Goal: Transaction & Acquisition: Purchase product/service

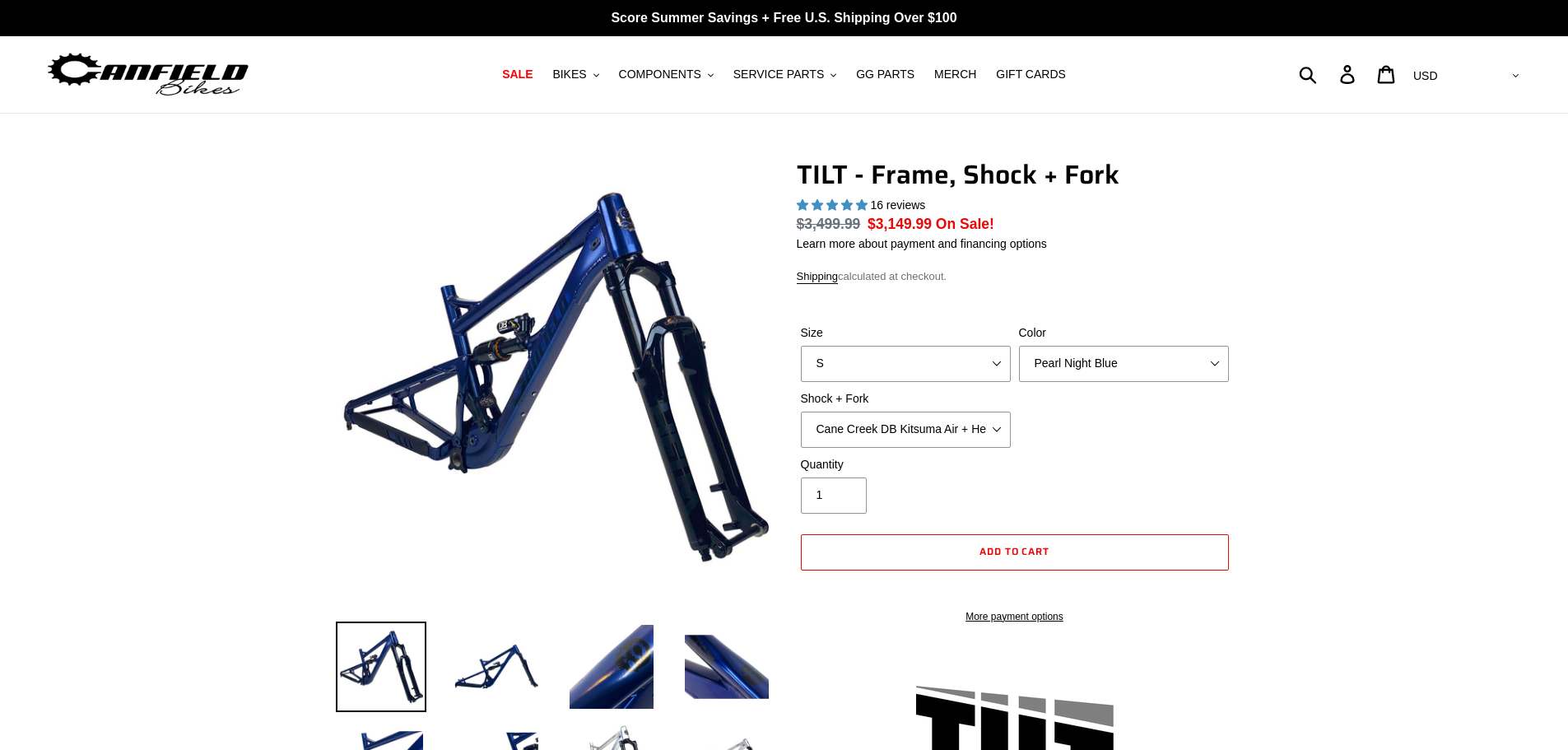
select select "highest-rating"
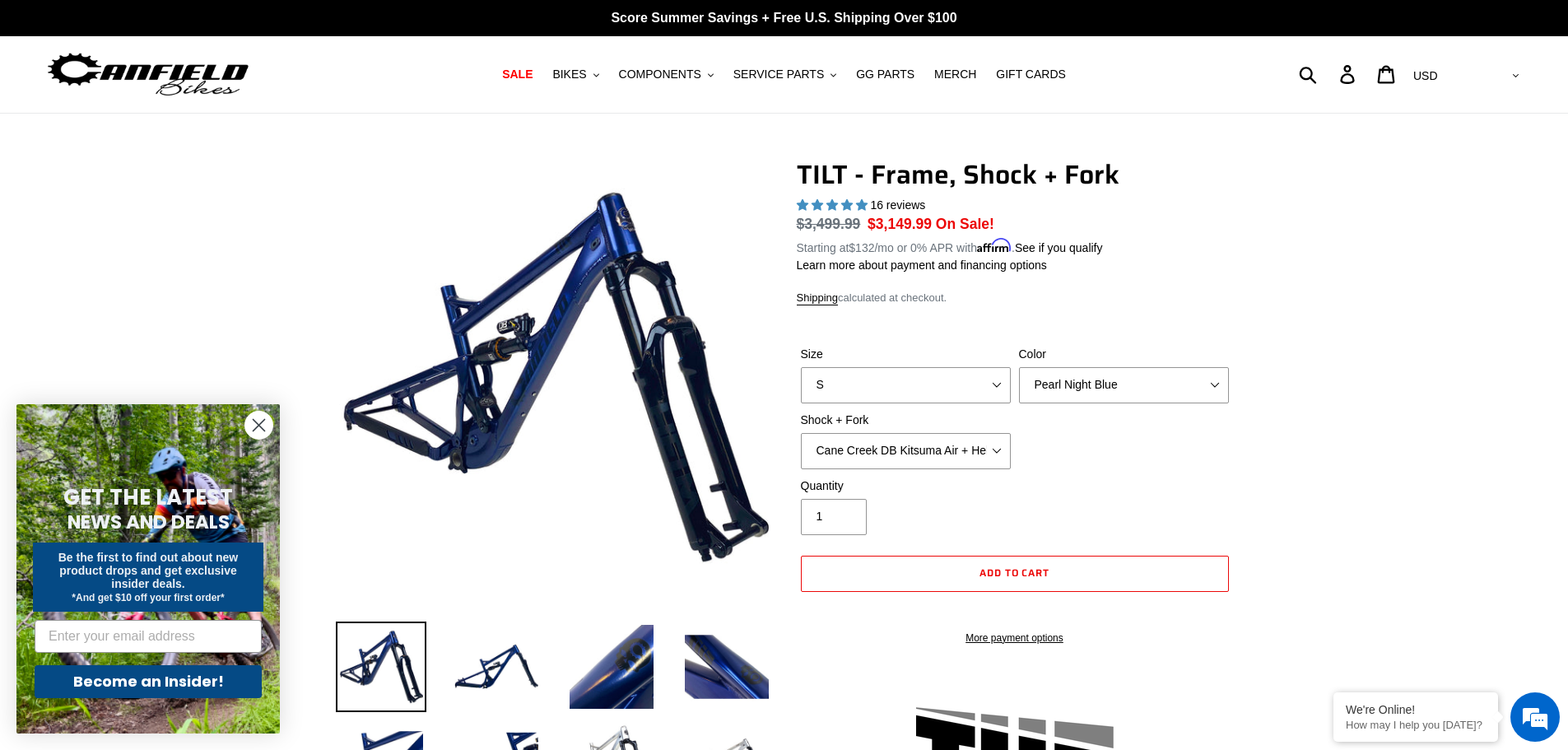
scroll to position [1949, 0]
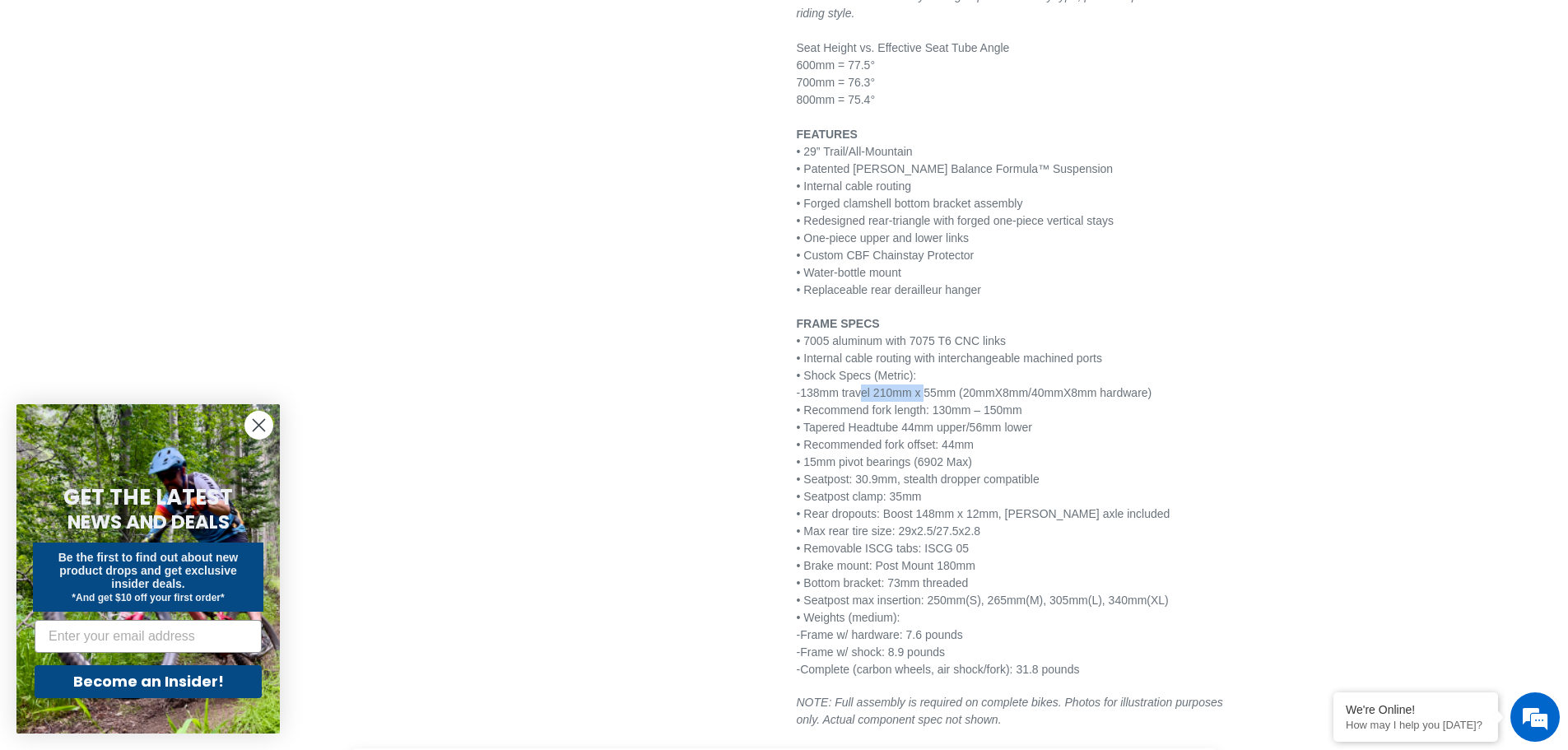
click at [906, 395] on p "FRAME SPECS • 7005 aluminum with 7075 T6 CNC links • Internal cable routing wit…" at bounding box center [1014, 496] width 436 height 363
drag, startPoint x: 873, startPoint y: 440, endPoint x: 902, endPoint y: 409, distance: 42.4
click at [874, 435] on p "FRAME SPECS • 7005 aluminum with 7075 T6 CNC links • Internal cable routing wit…" at bounding box center [1014, 496] width 436 height 363
drag, startPoint x: 891, startPoint y: 392, endPoint x: 968, endPoint y: 396, distance: 77.1
click at [968, 396] on p "FRAME SPECS • 7005 aluminum with 7075 T6 CNC links • Internal cable routing wit…" at bounding box center [1014, 496] width 436 height 363
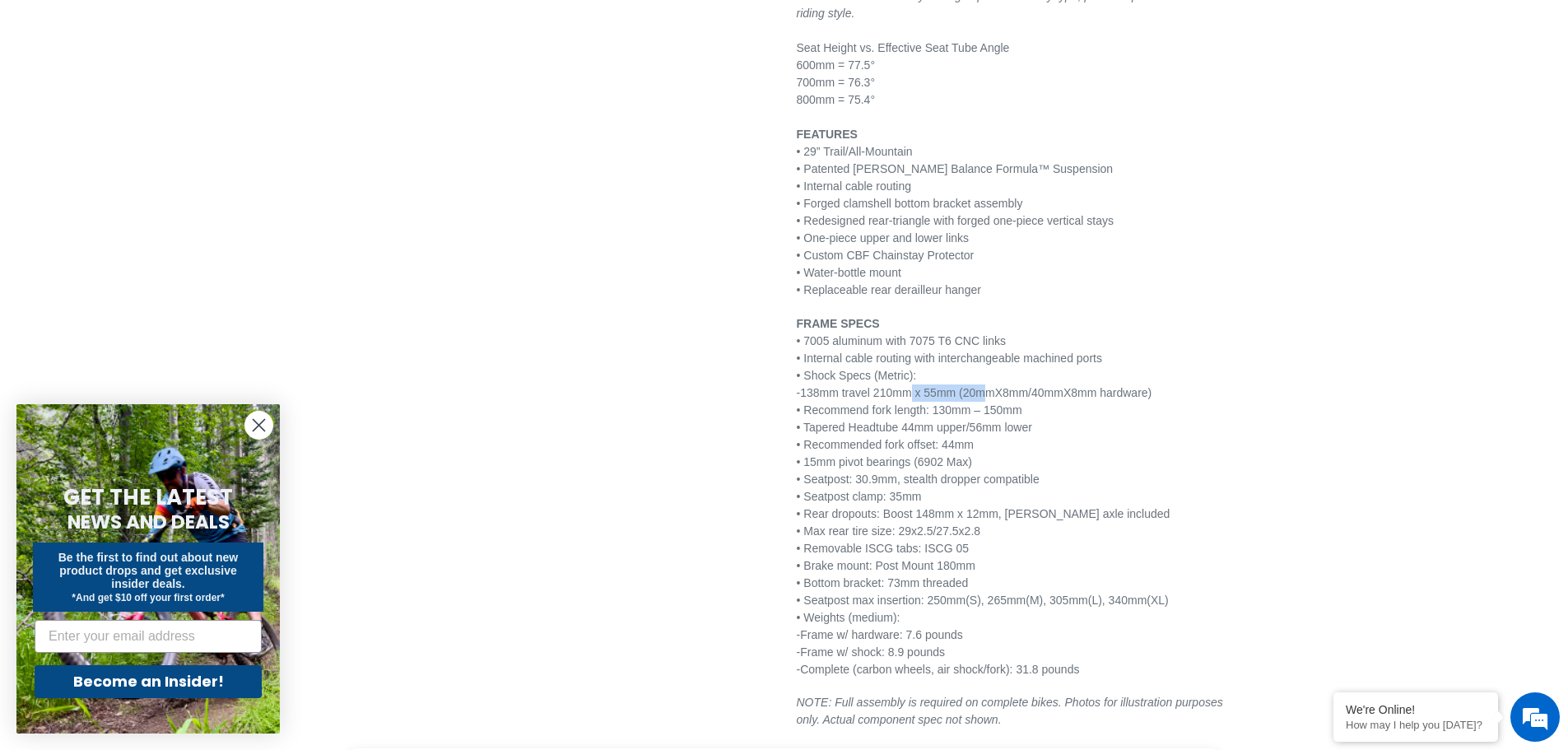
copy p "210mm x 55mm"
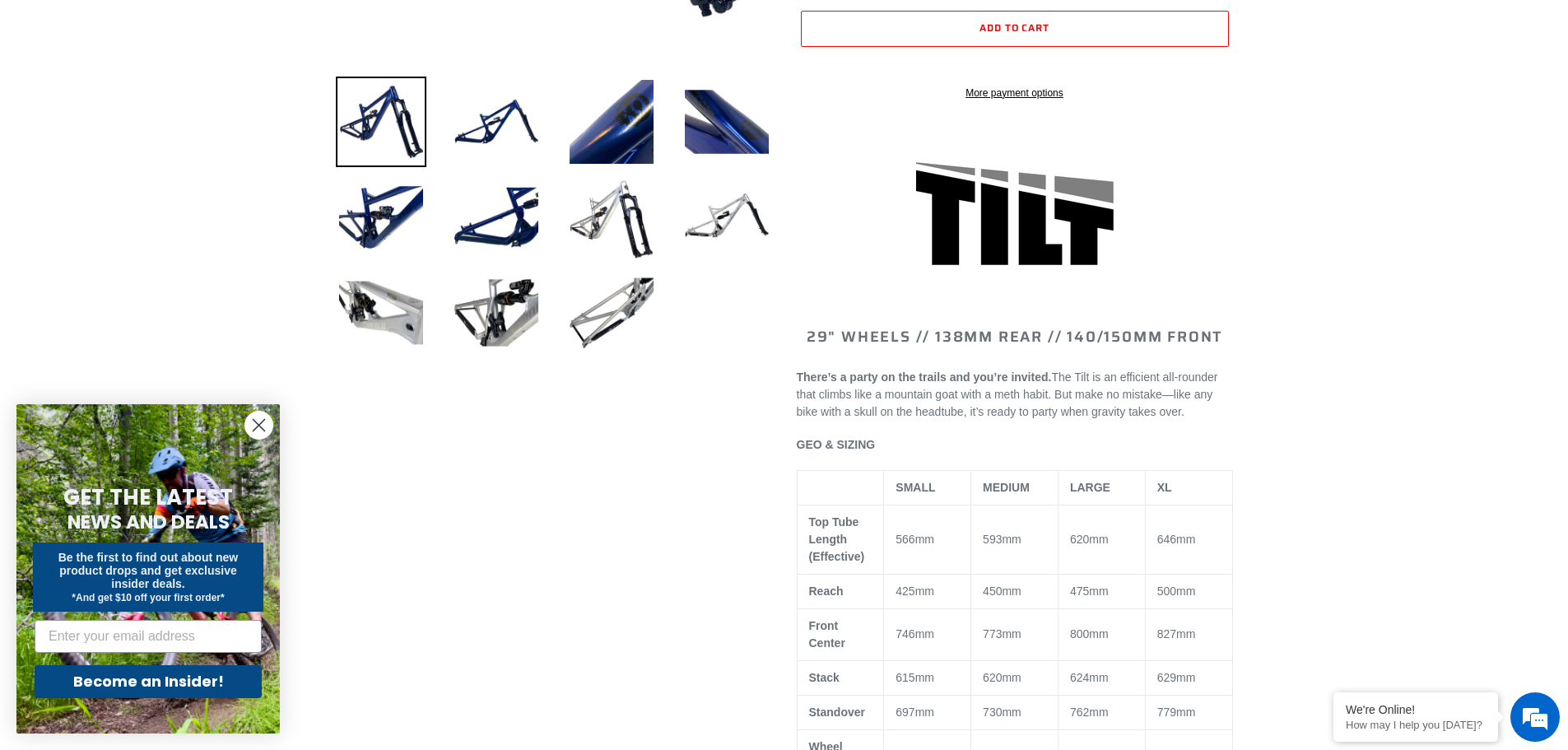
scroll to position [56, 0]
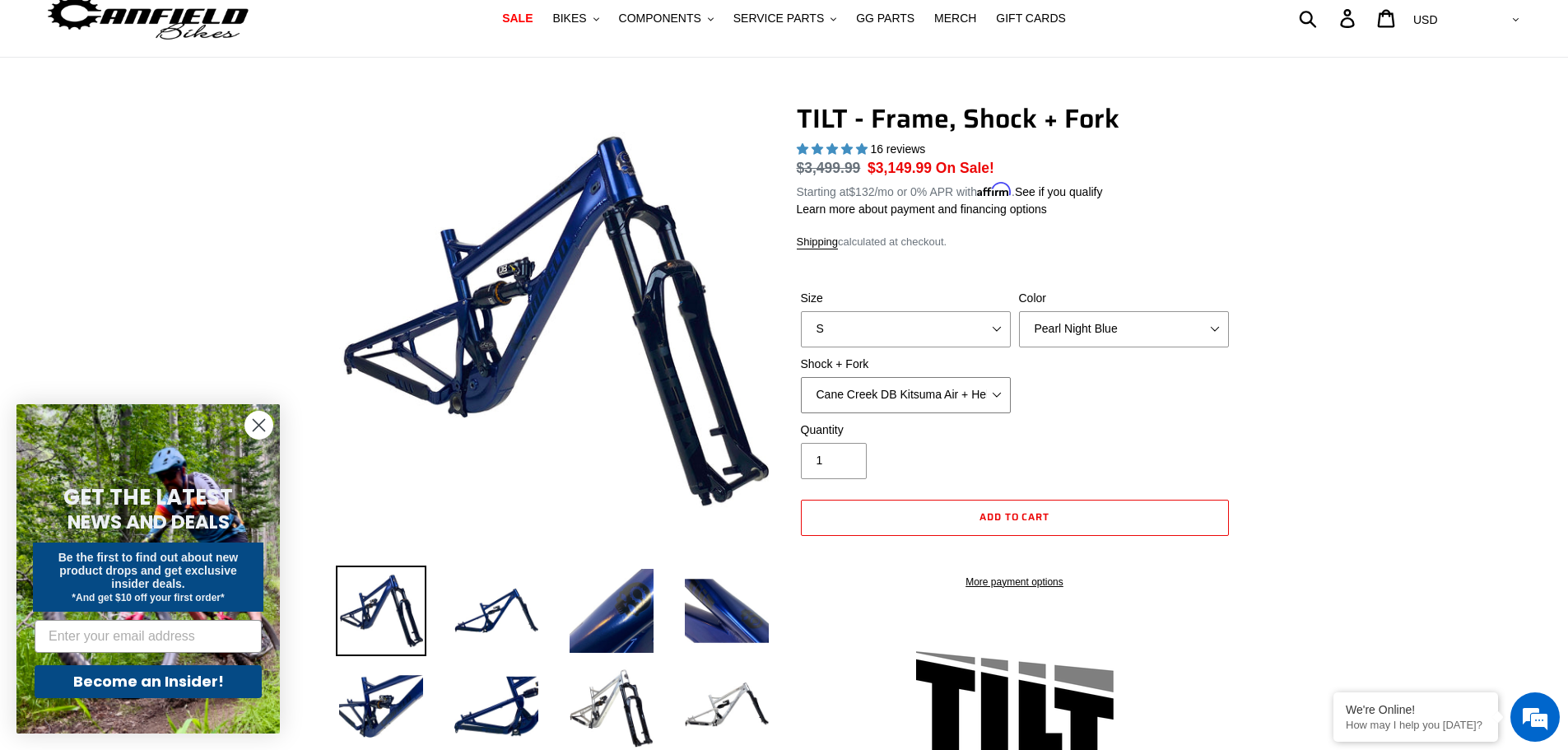
click at [889, 385] on select "Cane Creek DB Kitsuma Air + Helm MKII 140mm Cane Creek DB Kitsuma Air + Fox 36 …" at bounding box center [906, 394] width 209 height 36
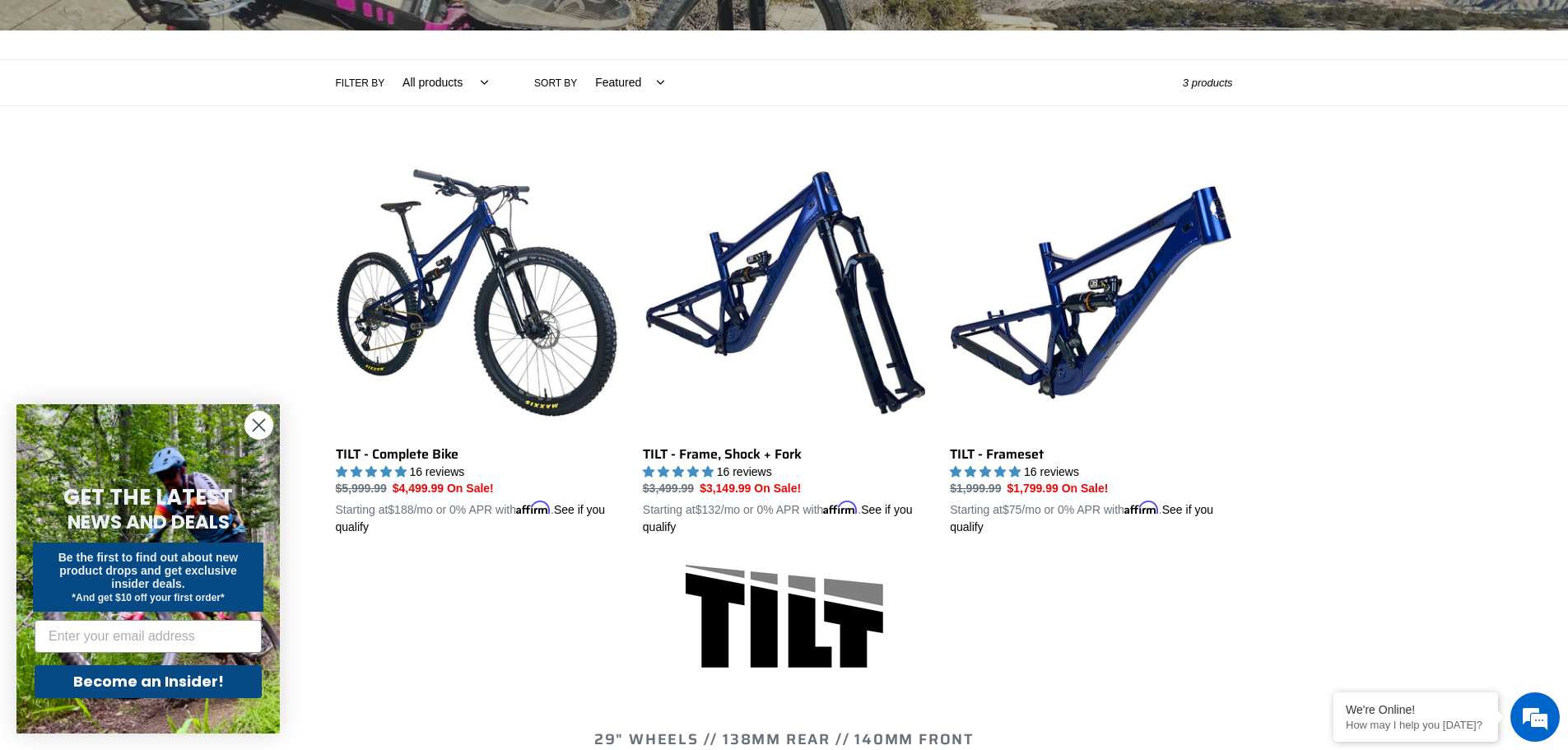
scroll to position [329, 0]
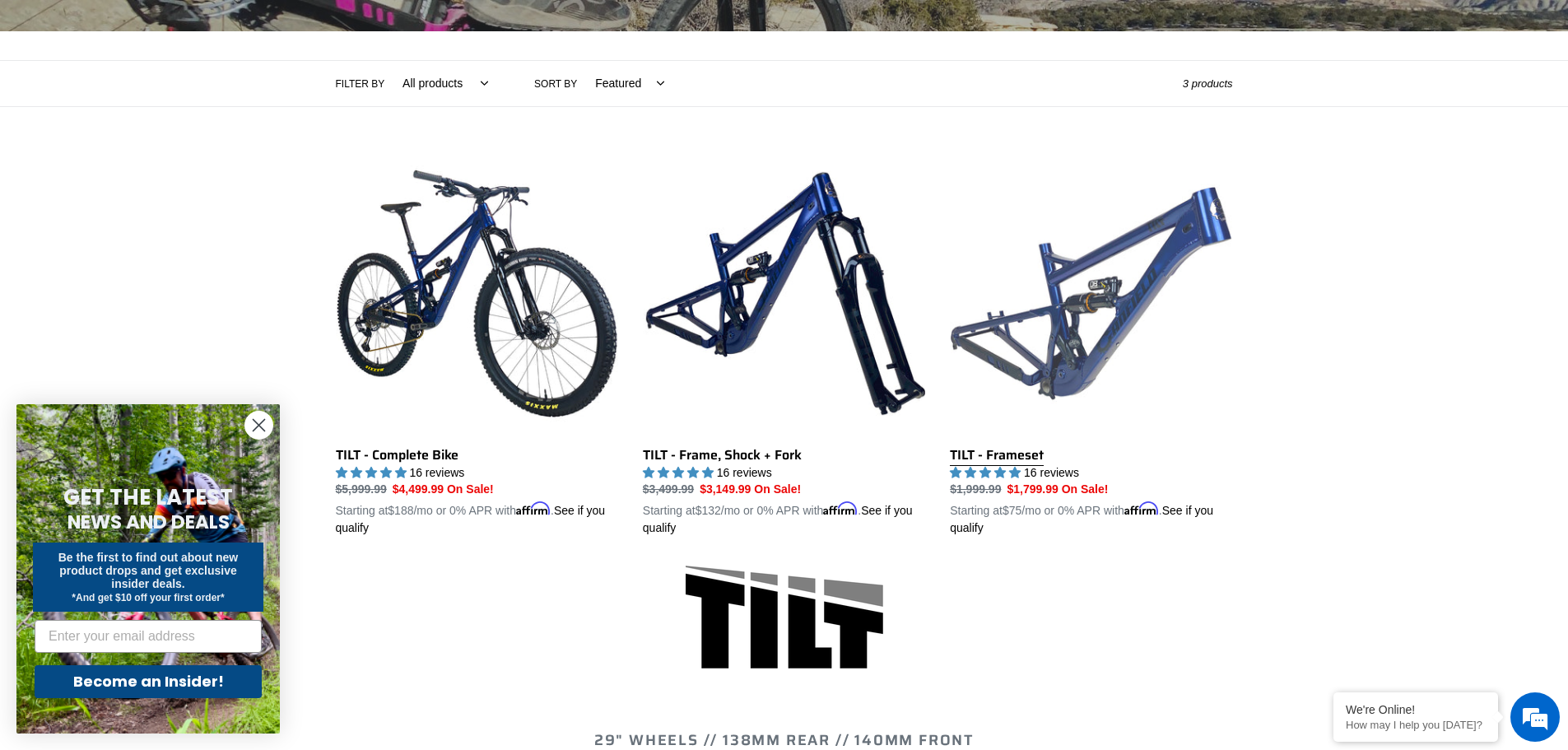
click at [982, 455] on link "TILT - Frameset" at bounding box center [1091, 344] width 282 height 385
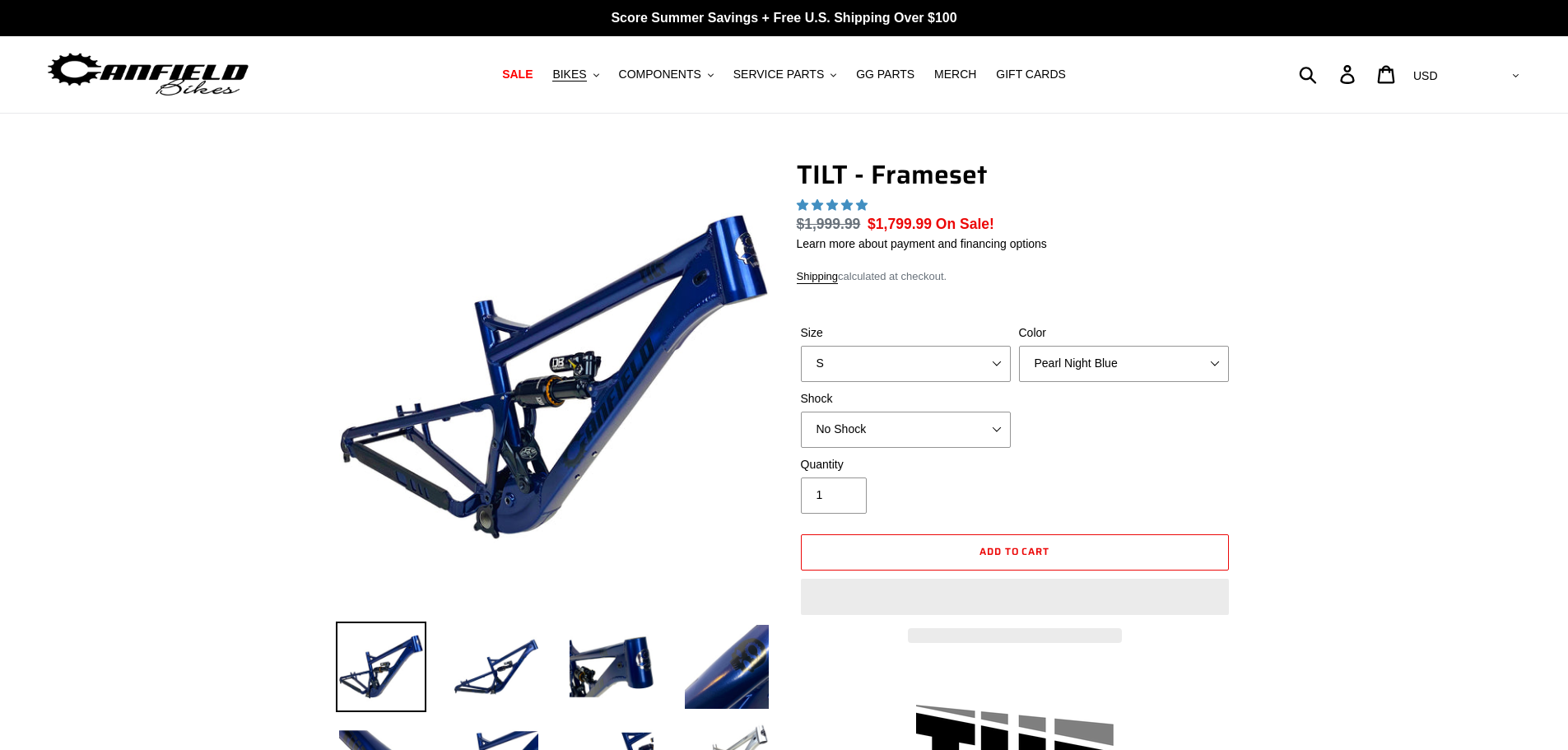
select select "highest-rating"
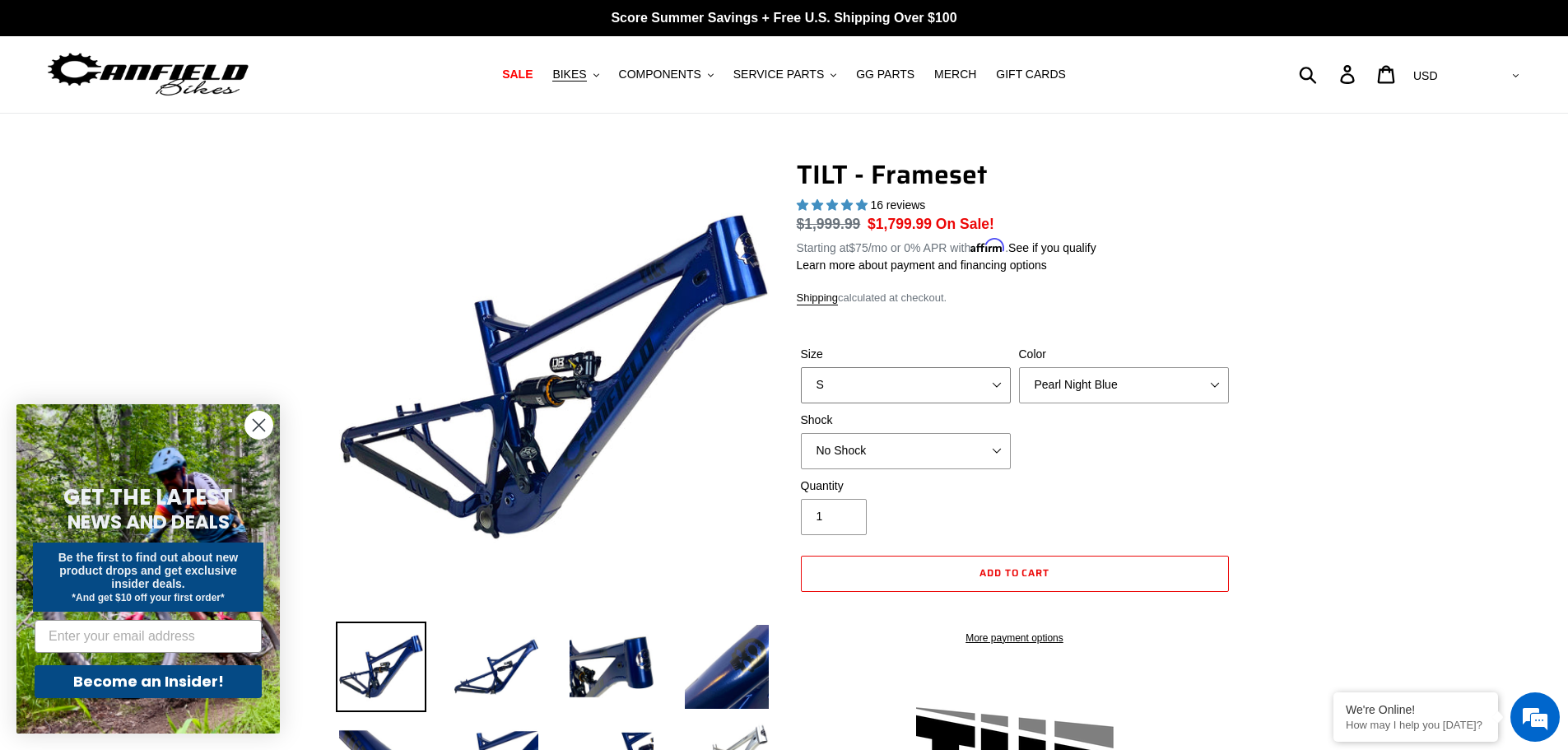
click at [951, 369] on select "S M L XL" at bounding box center [906, 385] width 209 height 36
drag, startPoint x: 1017, startPoint y: 367, endPoint x: 1057, endPoint y: 379, distance: 41.8
click at [1018, 367] on div "Color Pearl Night Blue Stealth Silver" at bounding box center [1123, 374] width 218 height 58
drag, startPoint x: 1061, startPoint y: 383, endPoint x: 1041, endPoint y: 383, distance: 20.0
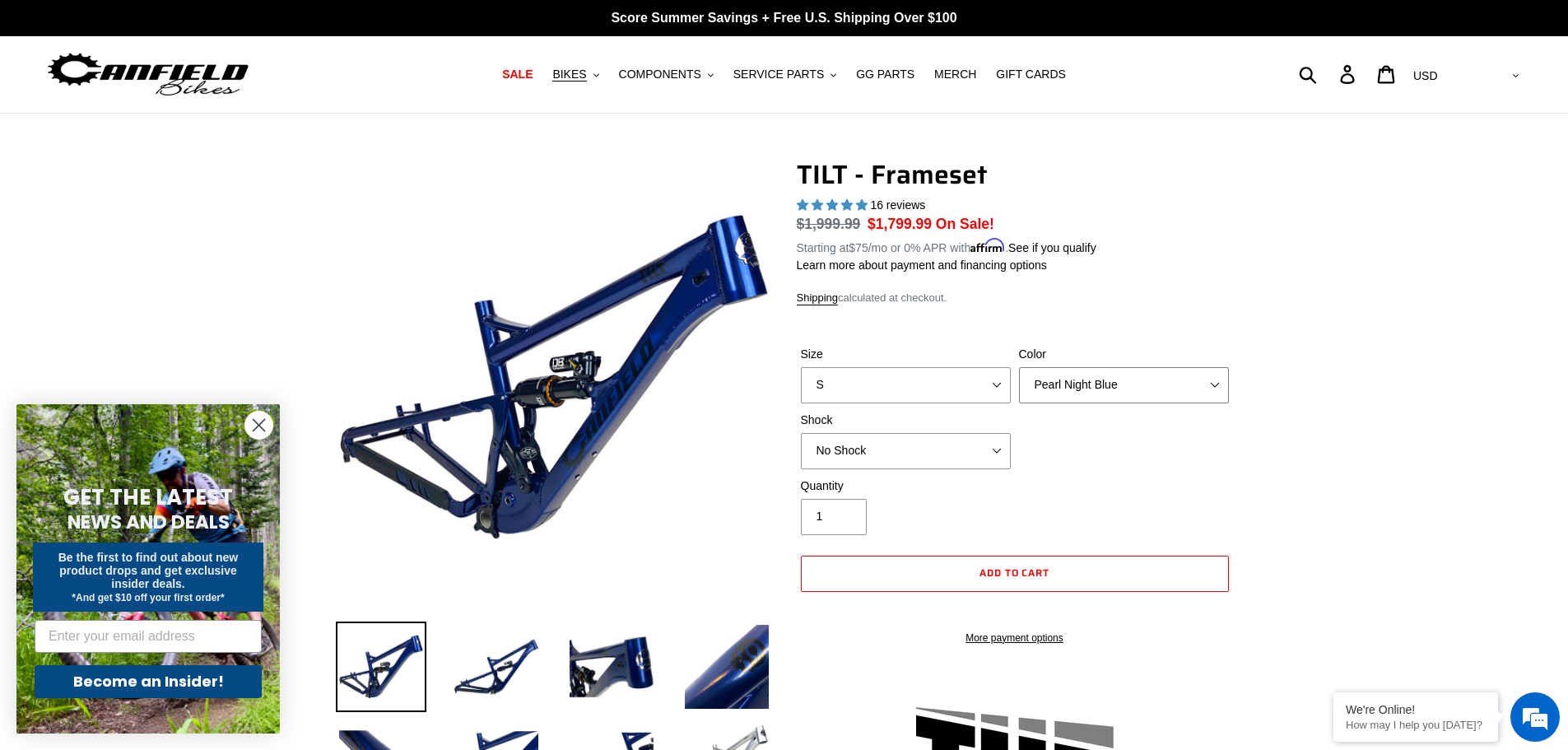
click at [1059, 383] on select "Pearl Night Blue Stealth Silver" at bounding box center [1124, 385] width 209 height 36
click at [944, 425] on label "Shock" at bounding box center [906, 420] width 209 height 17
click at [944, 433] on select "No Shock Cane Creek DB Kitsuma Air RockShox Deluxe Ultimate Fox FLOAT X EXT Sto…" at bounding box center [906, 451] width 209 height 36
click at [938, 455] on select "No Shock Cane Creek DB Kitsuma Air RockShox Deluxe Ultimate Fox FLOAT X EXT Sto…" at bounding box center [906, 451] width 209 height 36
click at [801, 433] on select "No Shock Cane Creek DB Kitsuma Air RockShox Deluxe Ultimate Fox FLOAT X EXT Sto…" at bounding box center [906, 451] width 209 height 36
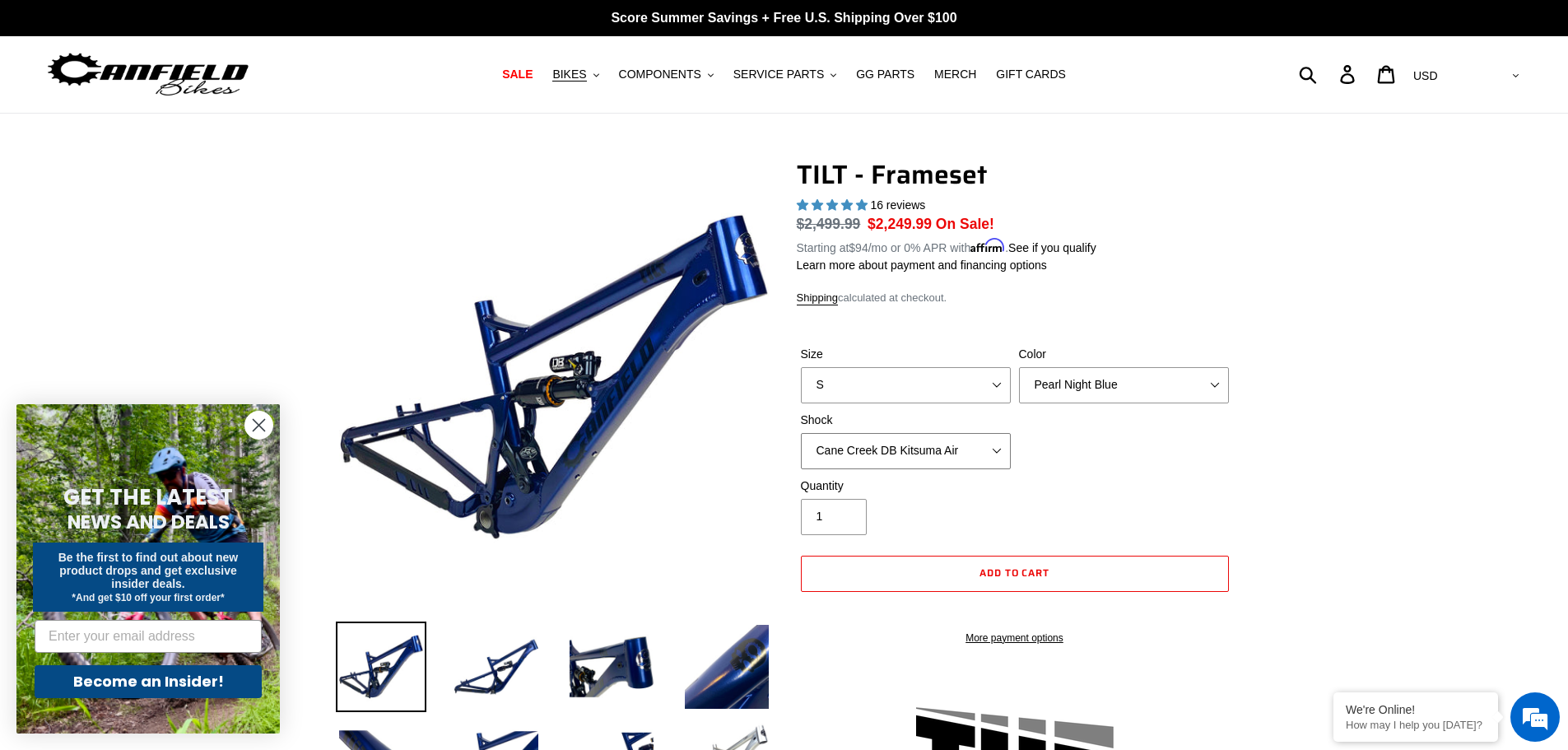
click at [969, 448] on select "No Shock Cane Creek DB Kitsuma Air RockShox Deluxe Ultimate Fox FLOAT X EXT Sto…" at bounding box center [906, 451] width 209 height 36
click at [801, 433] on select "No Shock Cane Creek DB Kitsuma Air RockShox Deluxe Ultimate Fox FLOAT X EXT Sto…" at bounding box center [906, 451] width 209 height 36
click at [952, 460] on select "No Shock Cane Creek DB Kitsuma Air RockShox Deluxe Ultimate Fox FLOAT X EXT Sto…" at bounding box center [906, 451] width 209 height 36
select select "Cane Creek DB Kitsuma Air"
click at [801, 433] on select "No Shock Cane Creek DB Kitsuma Air RockShox Deluxe Ultimate Fox FLOAT X EXT Sto…" at bounding box center [906, 451] width 209 height 36
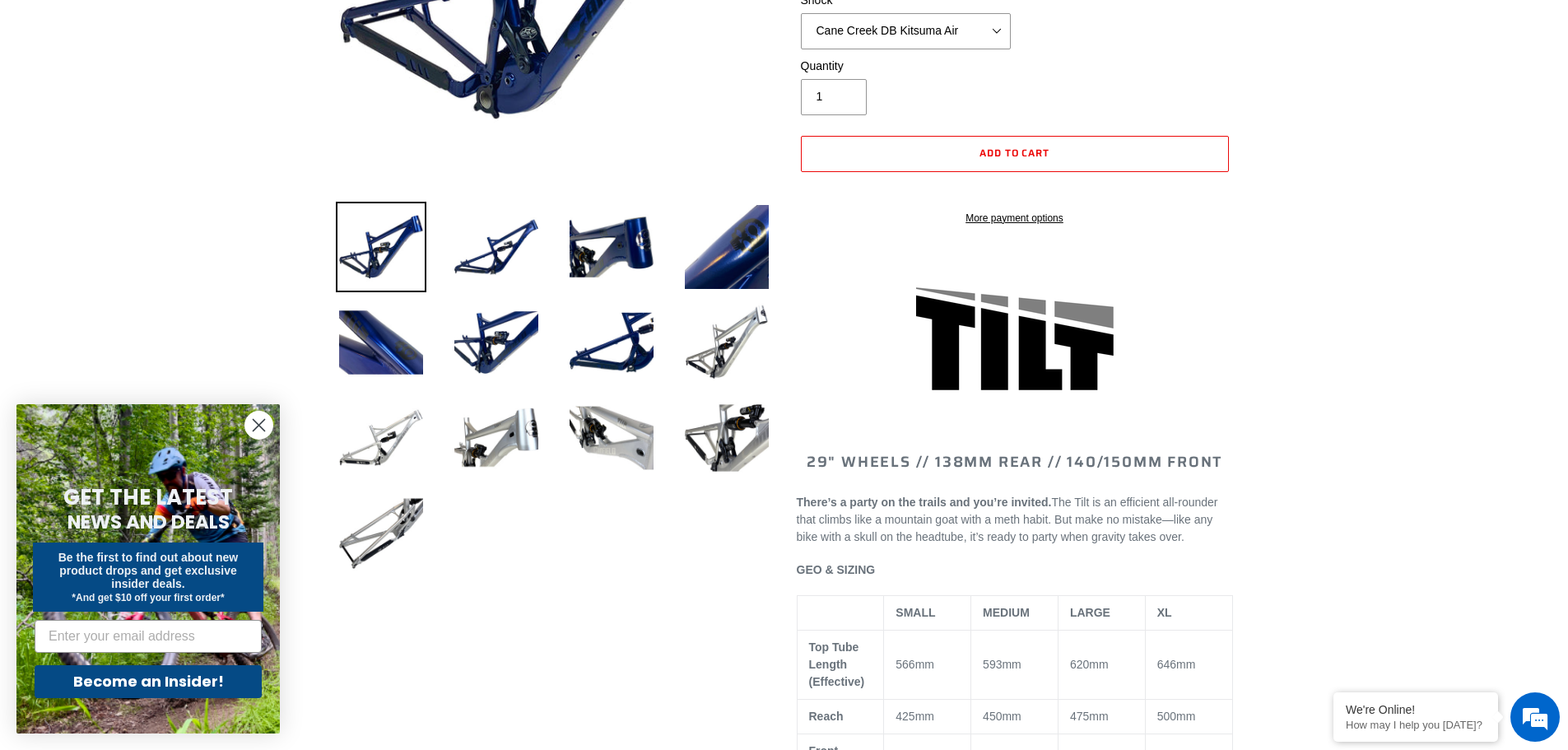
scroll to position [411, 0]
